Goal: Task Accomplishment & Management: Manage account settings

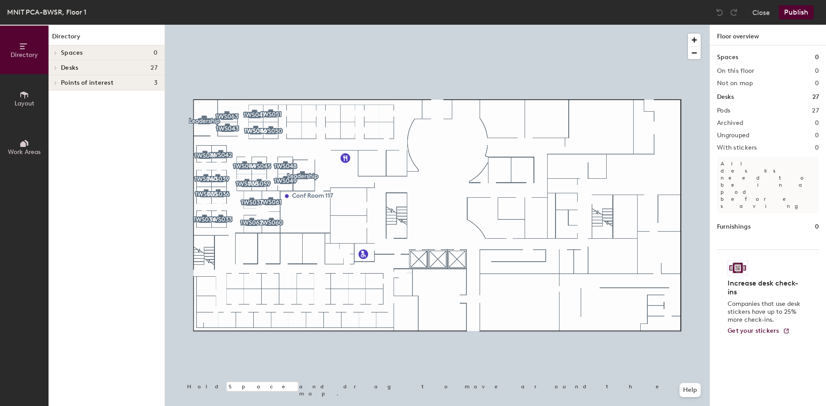
click at [82, 71] on h4 "Desks 27" at bounding box center [109, 67] width 97 height 7
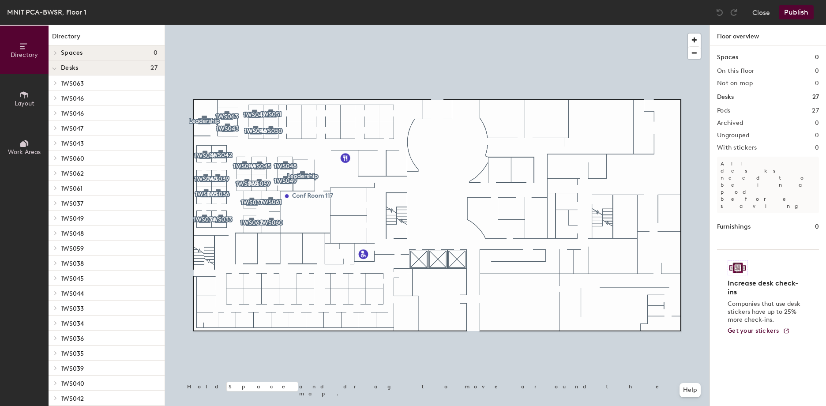
drag, startPoint x: 34, startPoint y: 94, endPoint x: 40, endPoint y: 96, distance: 6.0
click at [34, 94] on button "Layout" at bounding box center [24, 98] width 49 height 49
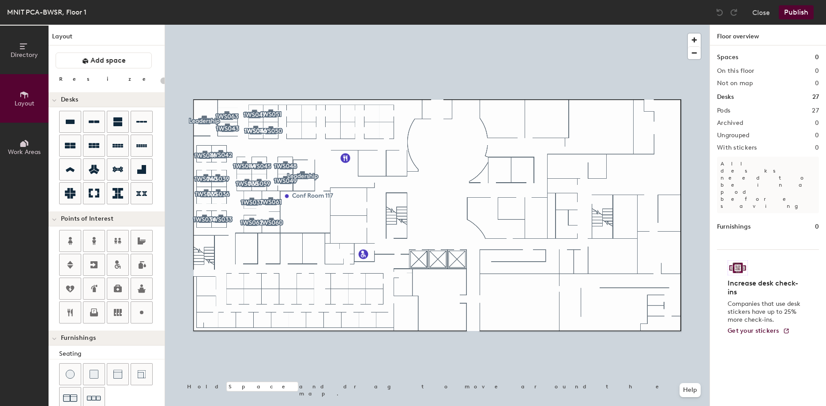
click at [23, 99] on icon at bounding box center [24, 95] width 10 height 10
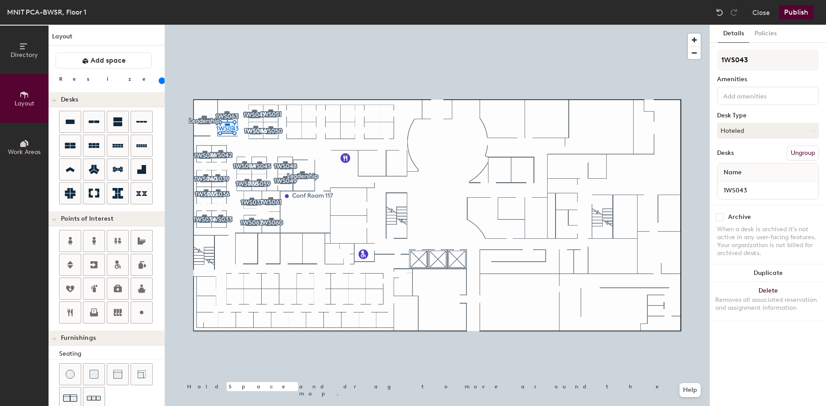
type input "160"
click at [766, 35] on button "Policies" at bounding box center [766, 34] width 33 height 18
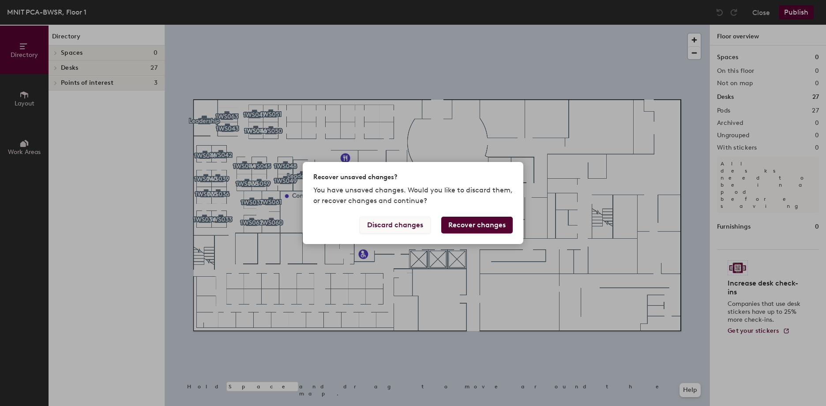
click at [403, 222] on button "Discard changes" at bounding box center [395, 225] width 71 height 17
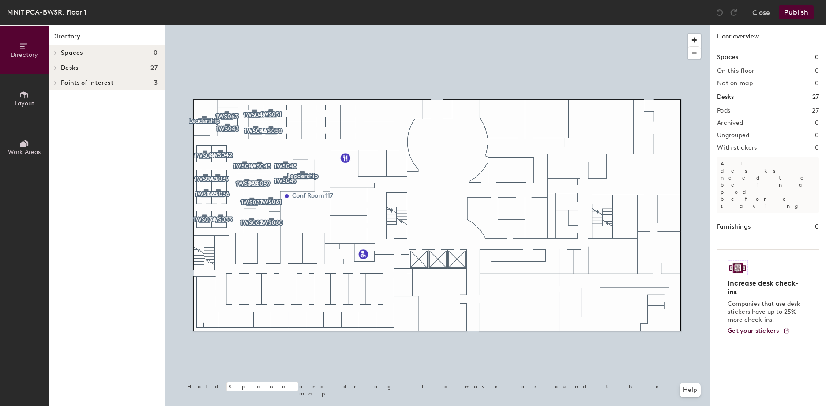
click at [21, 95] on icon at bounding box center [24, 95] width 10 height 10
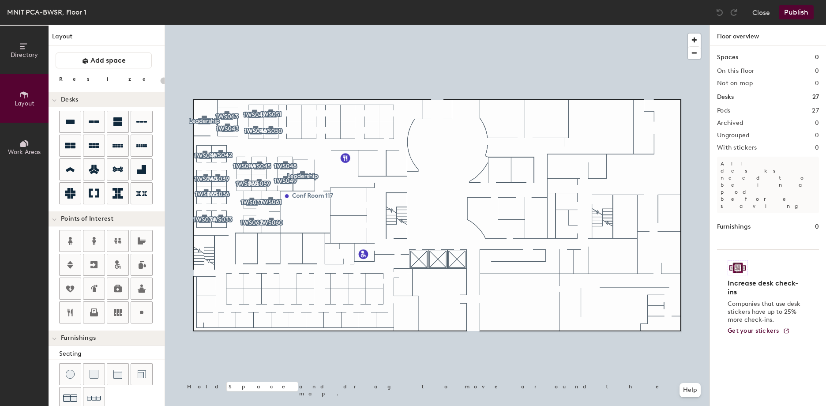
type input "140"
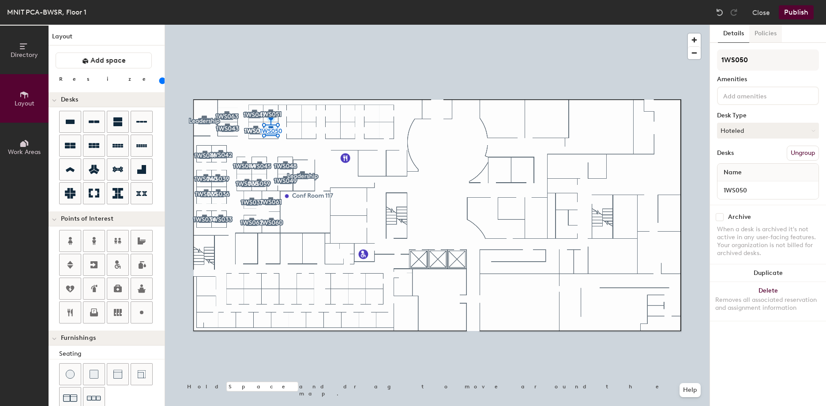
click at [771, 32] on button "Policies" at bounding box center [766, 34] width 33 height 18
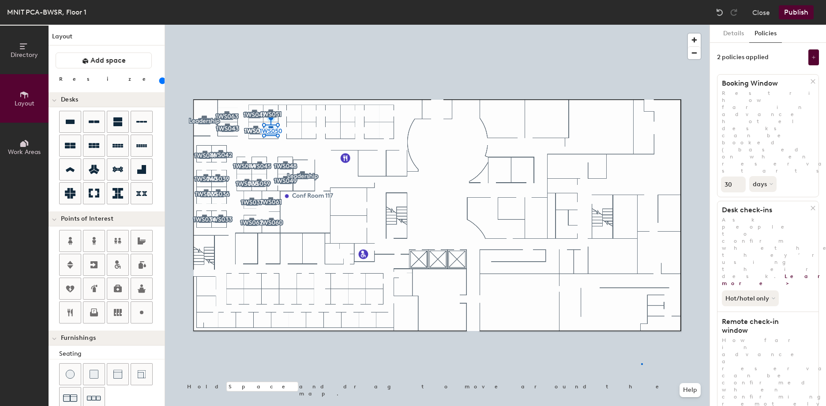
click at [641, 25] on div at bounding box center [437, 25] width 545 height 0
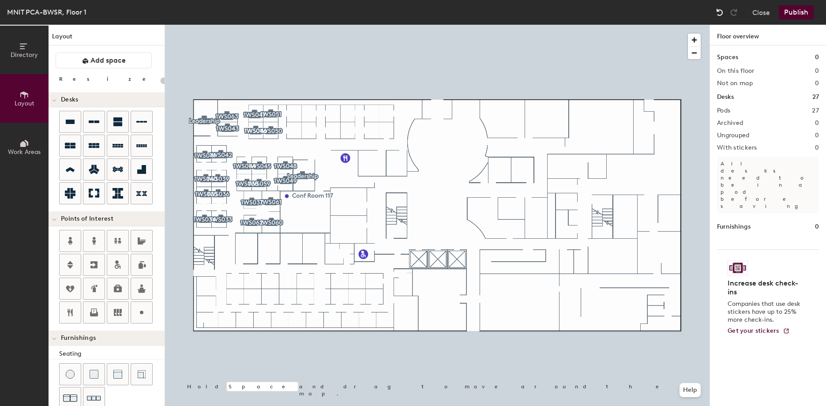
click at [721, 12] on img at bounding box center [720, 12] width 9 height 9
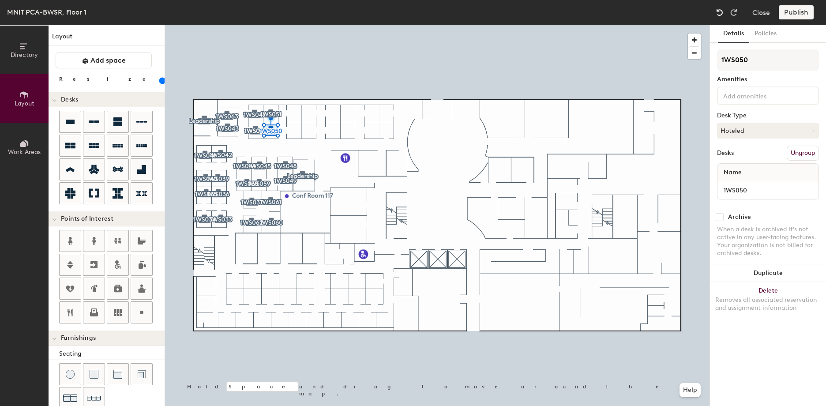
click at [716, 11] on img at bounding box center [720, 12] width 9 height 9
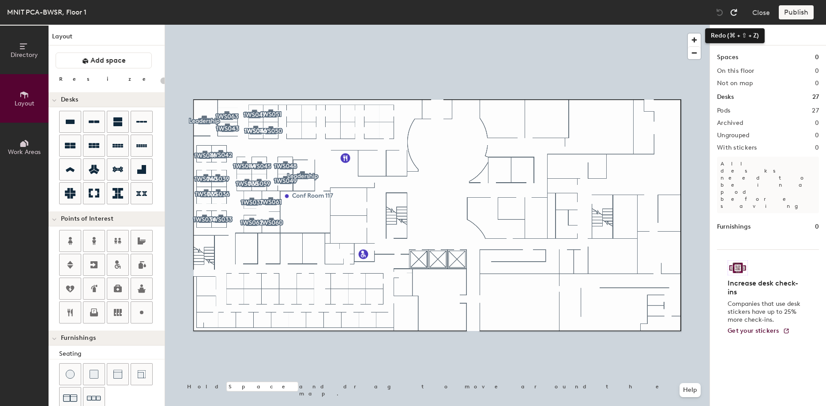
click at [731, 15] on img at bounding box center [734, 12] width 9 height 9
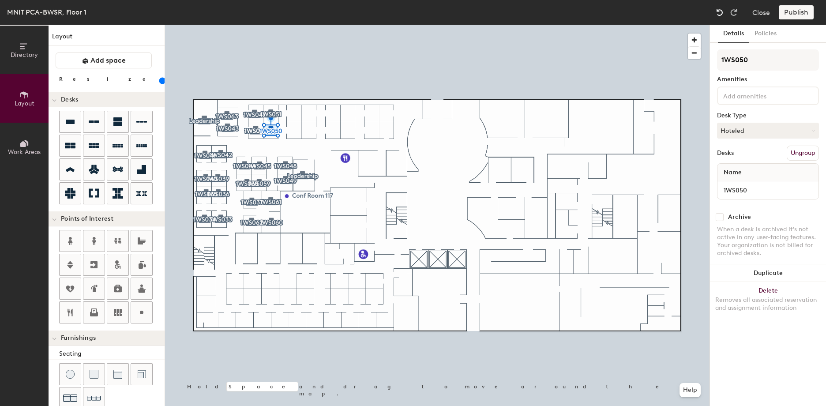
click at [720, 15] on img at bounding box center [720, 12] width 9 height 9
type input "20"
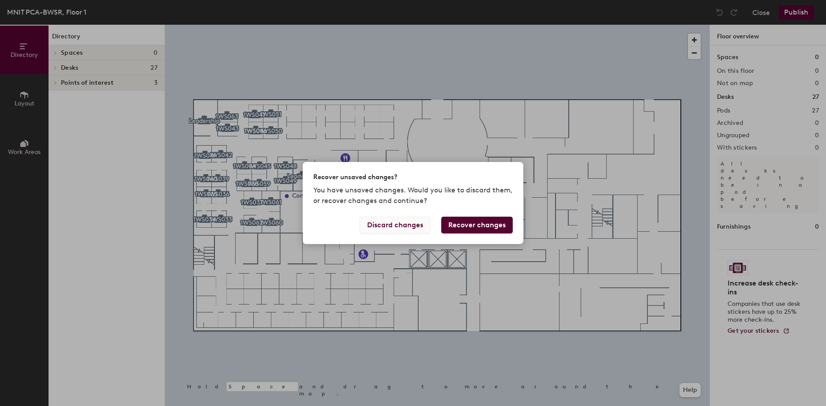
click at [400, 225] on button "Discard changes" at bounding box center [395, 225] width 71 height 17
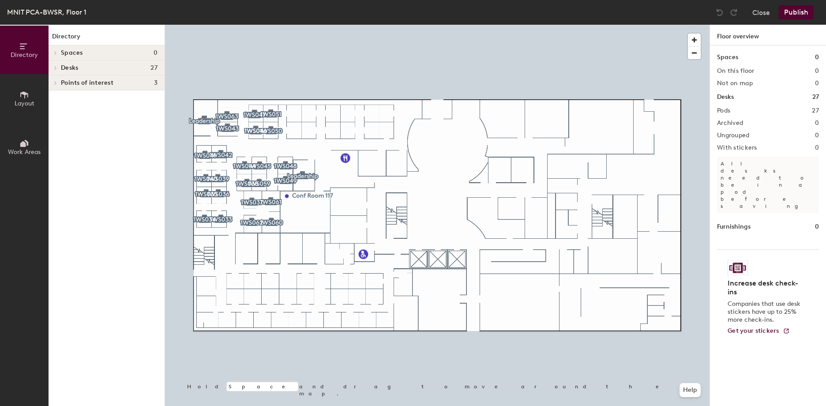
click at [254, 25] on div at bounding box center [437, 25] width 545 height 0
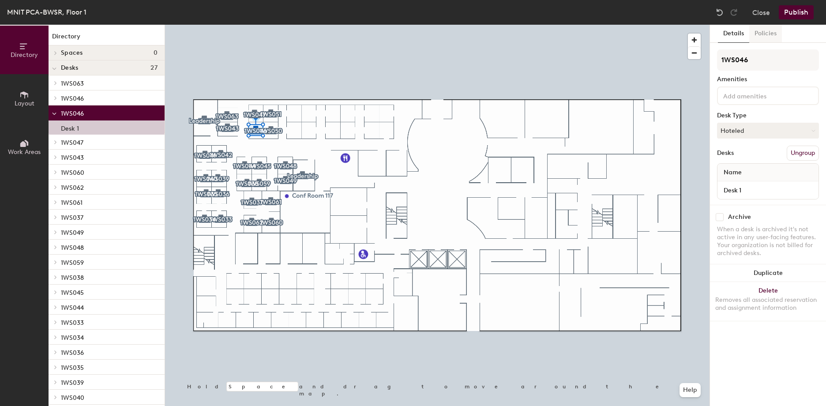
click at [768, 35] on button "Policies" at bounding box center [766, 34] width 33 height 18
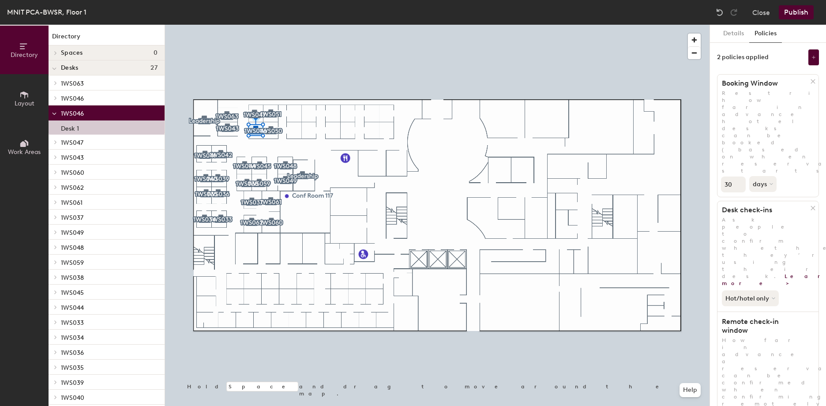
click at [811, 60] on button at bounding box center [814, 57] width 11 height 16
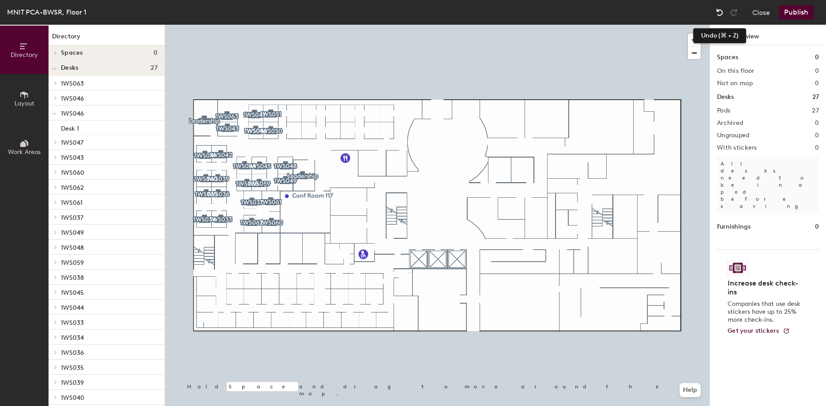
click at [725, 14] on div at bounding box center [720, 12] width 14 height 14
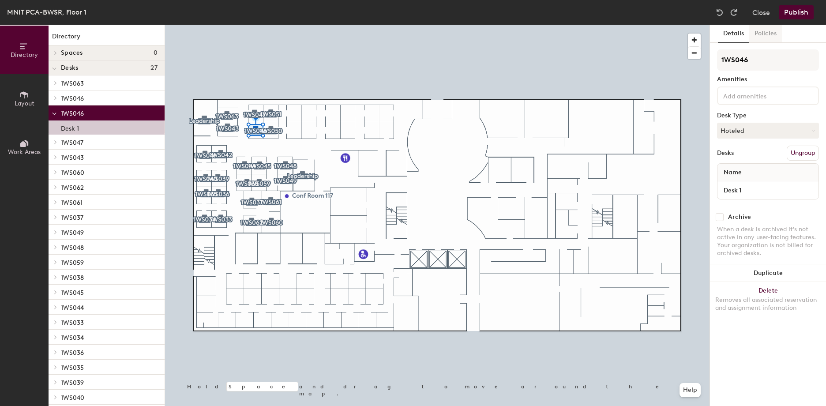
click at [774, 35] on button "Policies" at bounding box center [766, 34] width 33 height 18
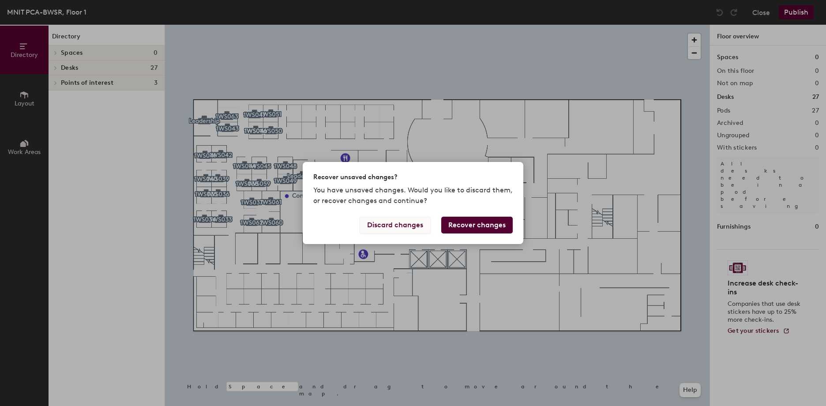
click at [397, 229] on button "Discard changes" at bounding box center [395, 225] width 71 height 17
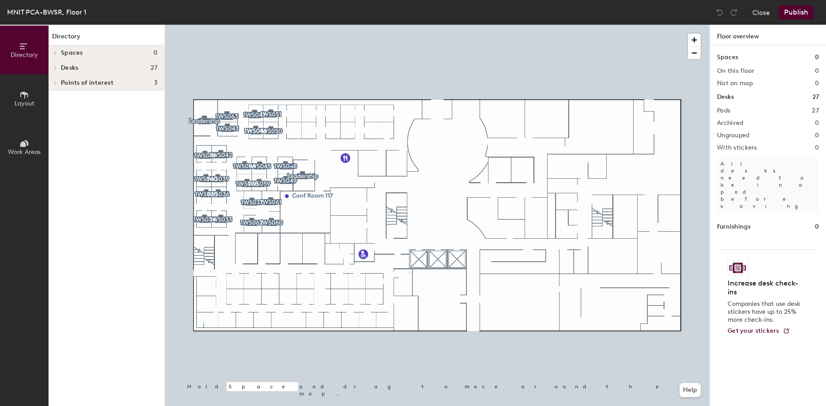
click at [291, 25] on div at bounding box center [437, 25] width 545 height 0
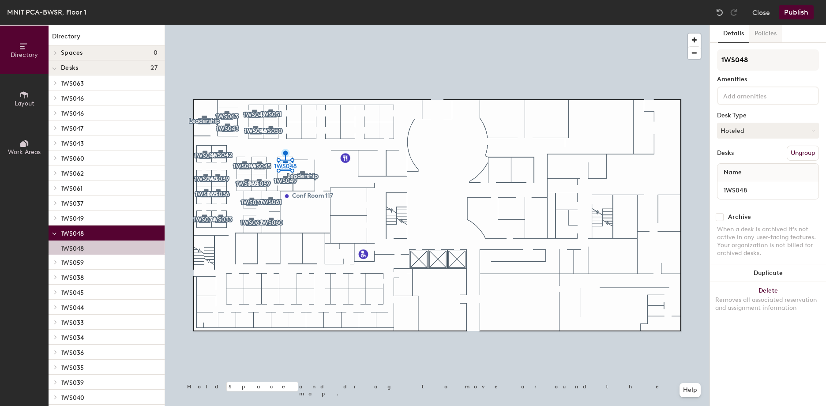
click at [767, 33] on button "Policies" at bounding box center [766, 34] width 33 height 18
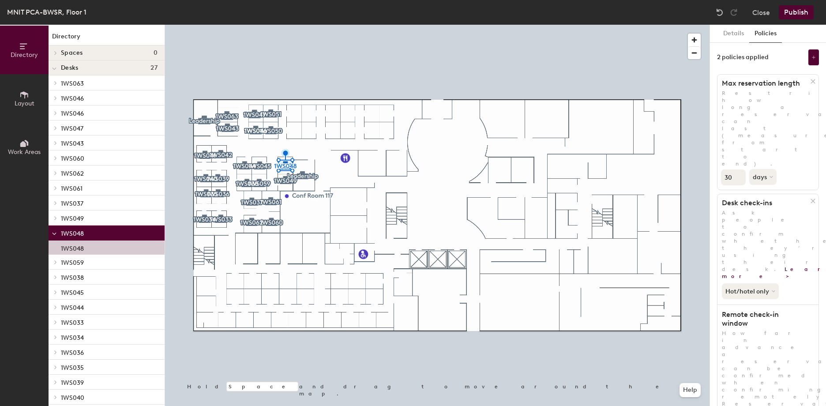
click at [759, 283] on button "Hot/hotel only" at bounding box center [751, 291] width 59 height 16
click at [222, 25] on div at bounding box center [437, 25] width 545 height 0
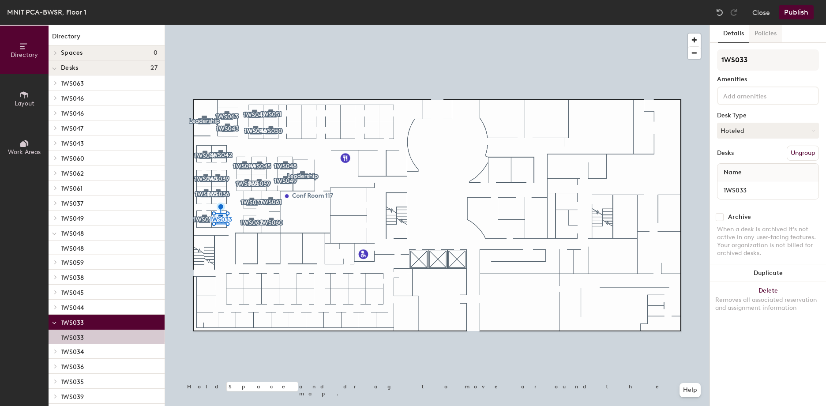
click at [766, 34] on button "Policies" at bounding box center [766, 34] width 33 height 18
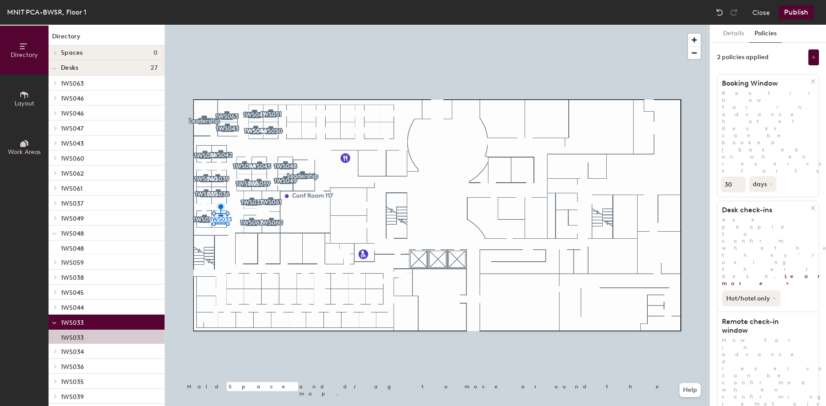
click at [746, 291] on button "Hot/hotel only" at bounding box center [751, 299] width 59 height 16
click at [742, 312] on div "All desk types" at bounding box center [750, 317] width 54 height 11
click at [792, 15] on button "Publish" at bounding box center [796, 12] width 35 height 14
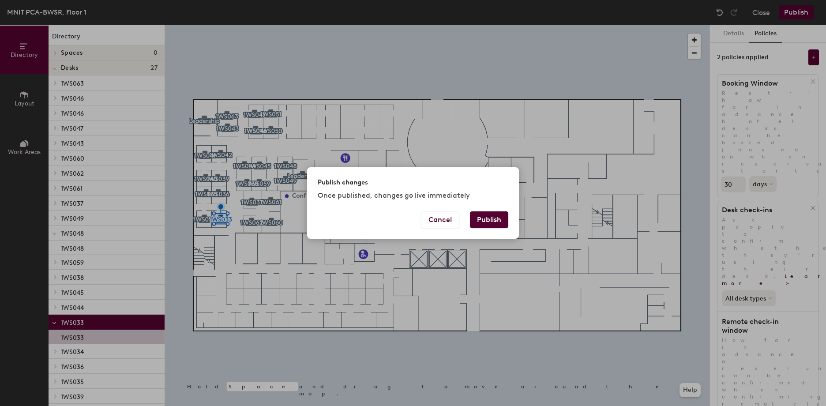
click at [487, 221] on button "Publish" at bounding box center [489, 219] width 38 height 17
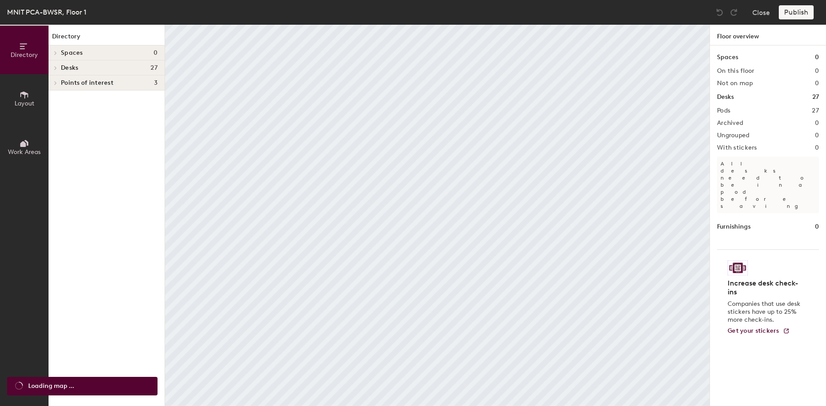
click at [23, 98] on icon at bounding box center [24, 95] width 10 height 10
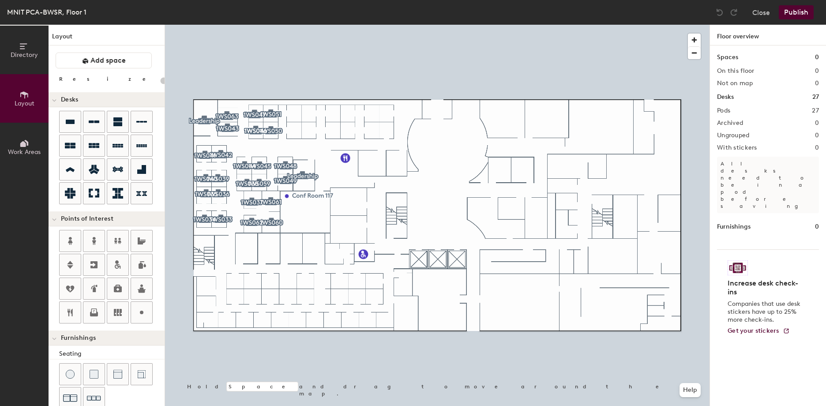
click at [287, 25] on div at bounding box center [437, 25] width 545 height 0
type input "140"
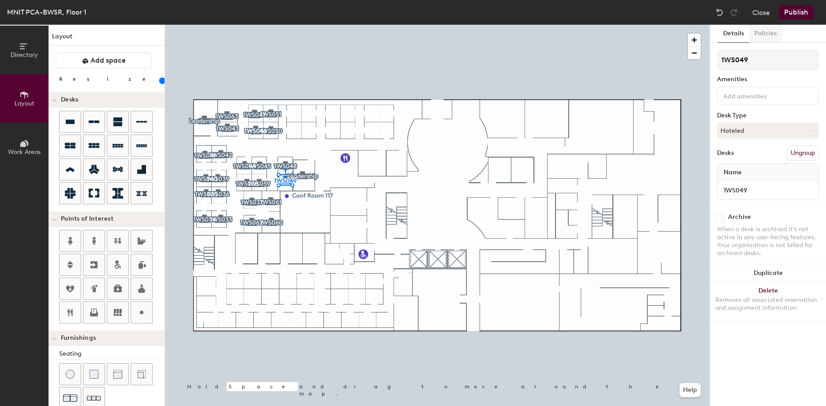
click at [767, 34] on button "Policies" at bounding box center [766, 34] width 33 height 18
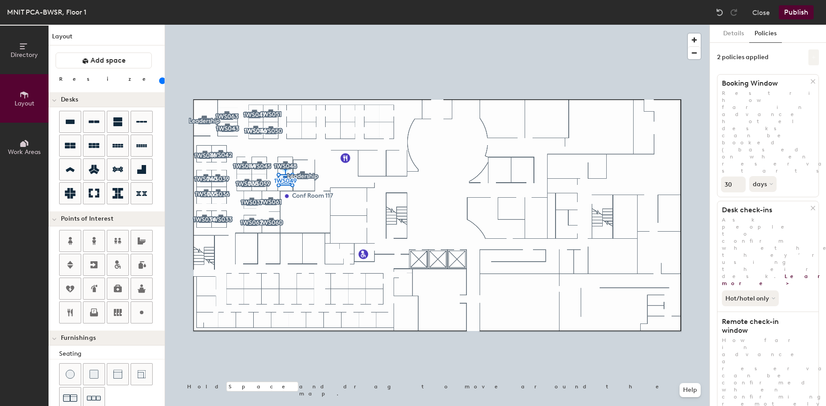
click at [812, 59] on icon at bounding box center [814, 57] width 4 height 4
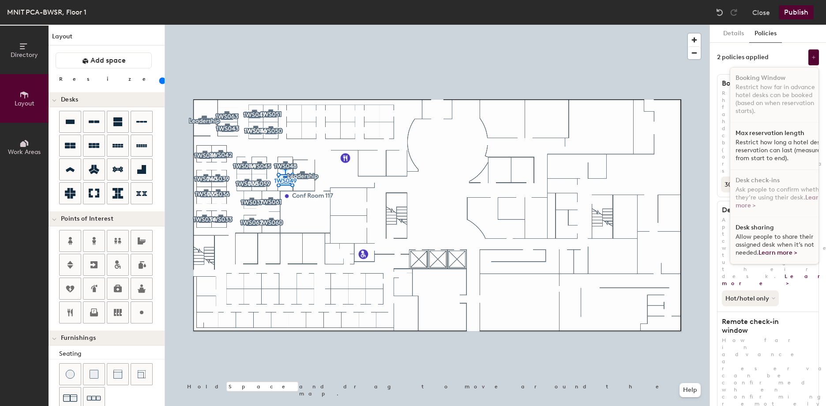
click at [778, 143] on p "Restrict how long a hotel desk reservation can last (measured from start to end…" at bounding box center [781, 151] width 91 height 24
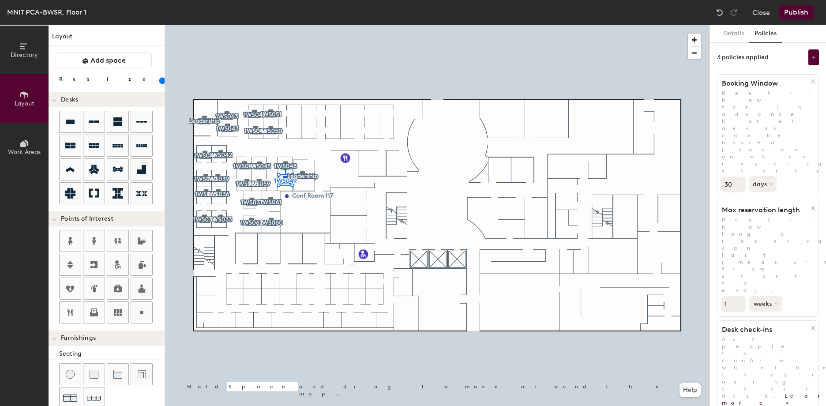
click at [769, 296] on button "weeks" at bounding box center [766, 304] width 33 height 16
click at [770, 296] on button "weeks" at bounding box center [766, 304] width 33 height 16
click at [728, 296] on input "1" at bounding box center [733, 304] width 25 height 16
click at [737, 296] on input "2" at bounding box center [733, 304] width 25 height 16
type input "3"
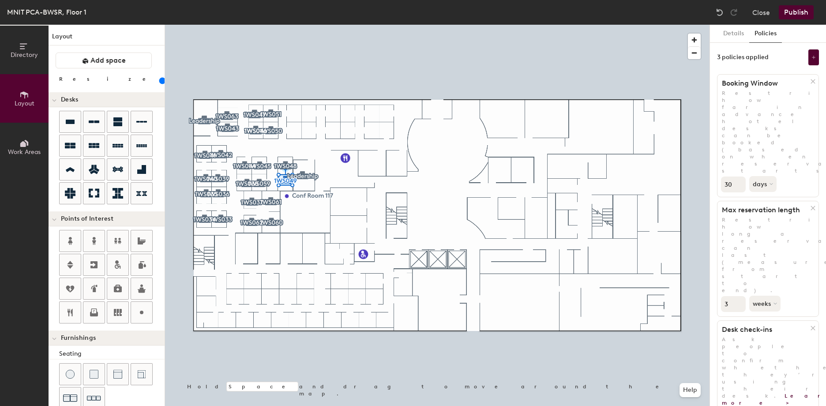
click at [737, 296] on input "3" at bounding box center [733, 304] width 25 height 16
click at [774, 296] on button "weeks" at bounding box center [766, 304] width 33 height 16
click at [768, 344] on div "days" at bounding box center [767, 350] width 34 height 13
click at [795, 10] on button "Publish" at bounding box center [796, 12] width 35 height 14
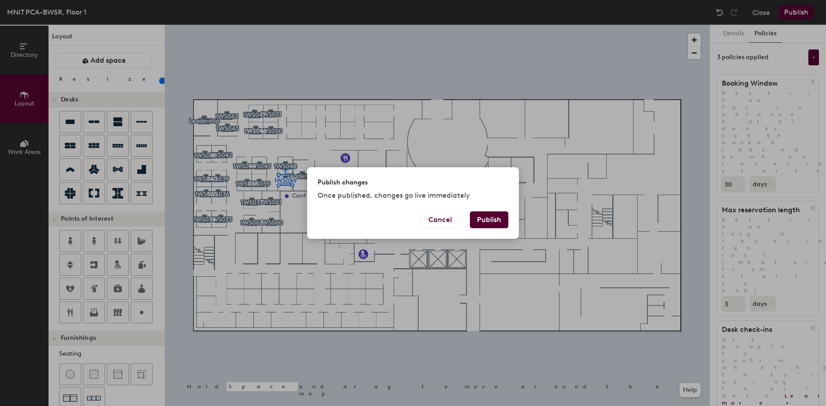
click at [492, 220] on button "Publish" at bounding box center [489, 219] width 38 height 17
type input "20"
